Goal: Find specific page/section: Find specific page/section

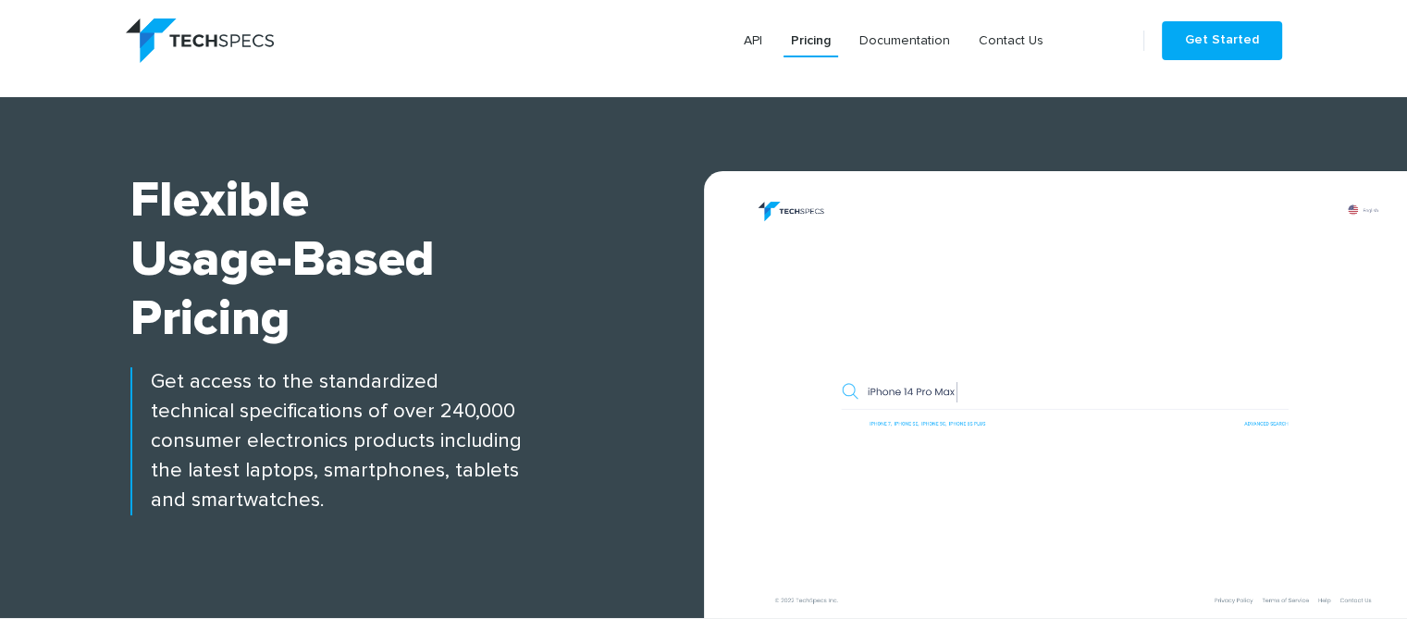
click at [752, 62] on nav "API Pricing Documentation Contact Us Get Started" at bounding box center [704, 40] width 1156 height 44
click at [893, 40] on link "Documentation" at bounding box center [904, 40] width 105 height 33
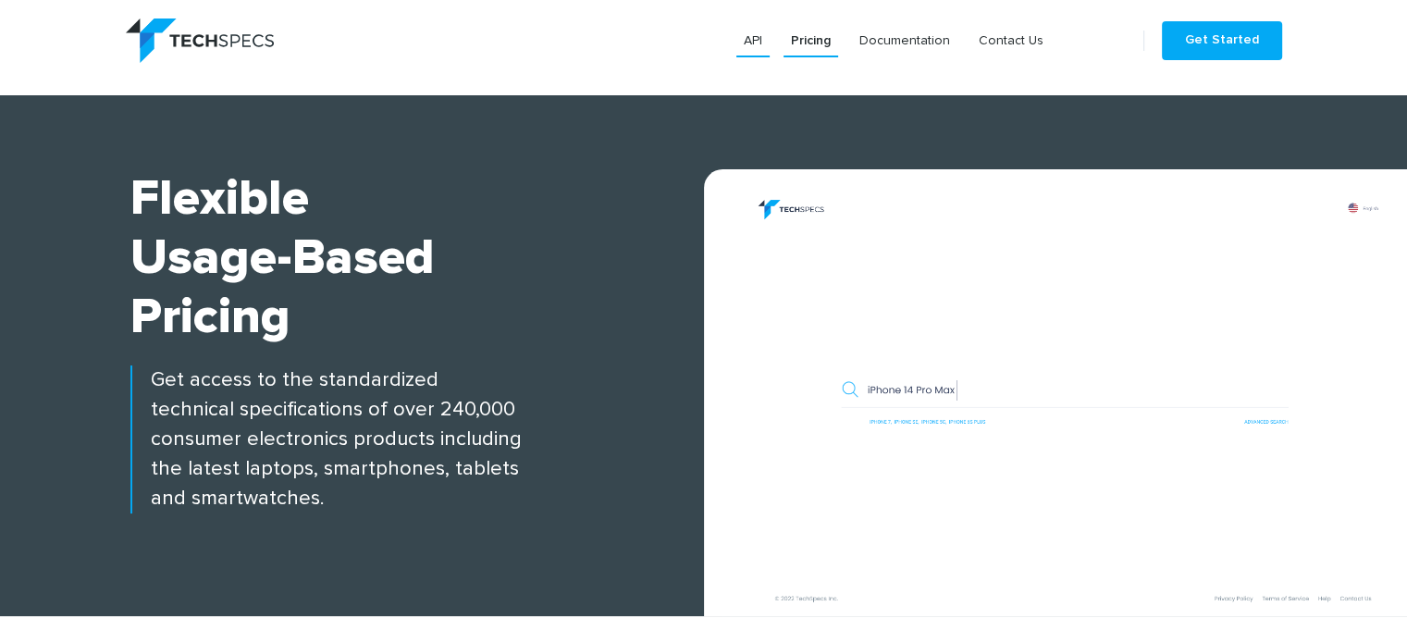
click at [745, 47] on link "API" at bounding box center [752, 40] width 33 height 33
